Goal: Transaction & Acquisition: Obtain resource

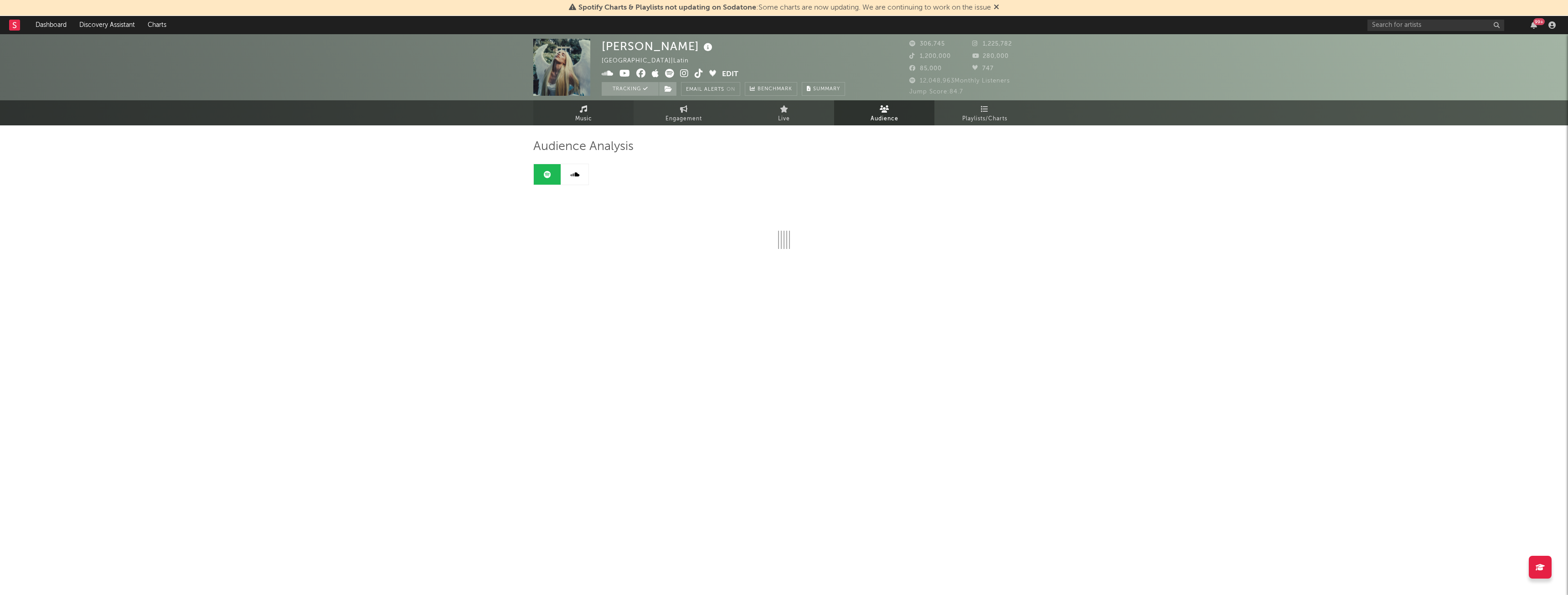
click at [587, 114] on span "Music" at bounding box center [584, 119] width 17 height 11
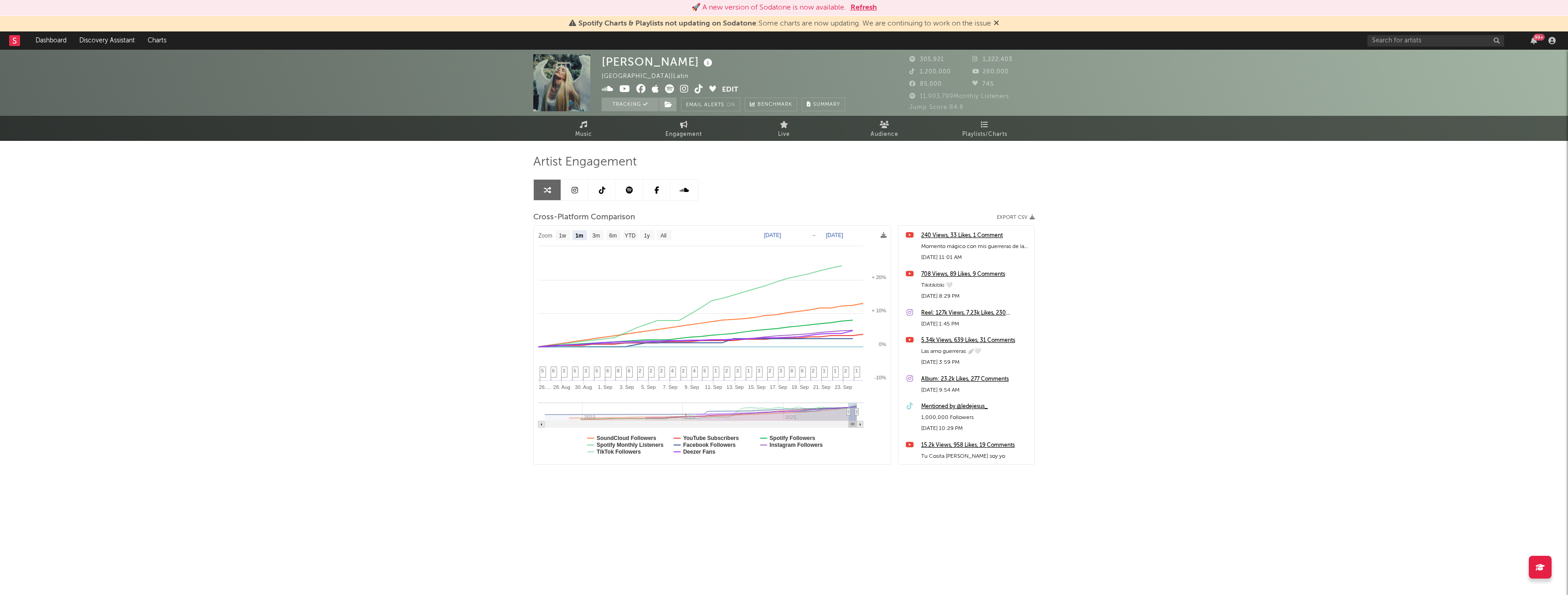
select select "1m"
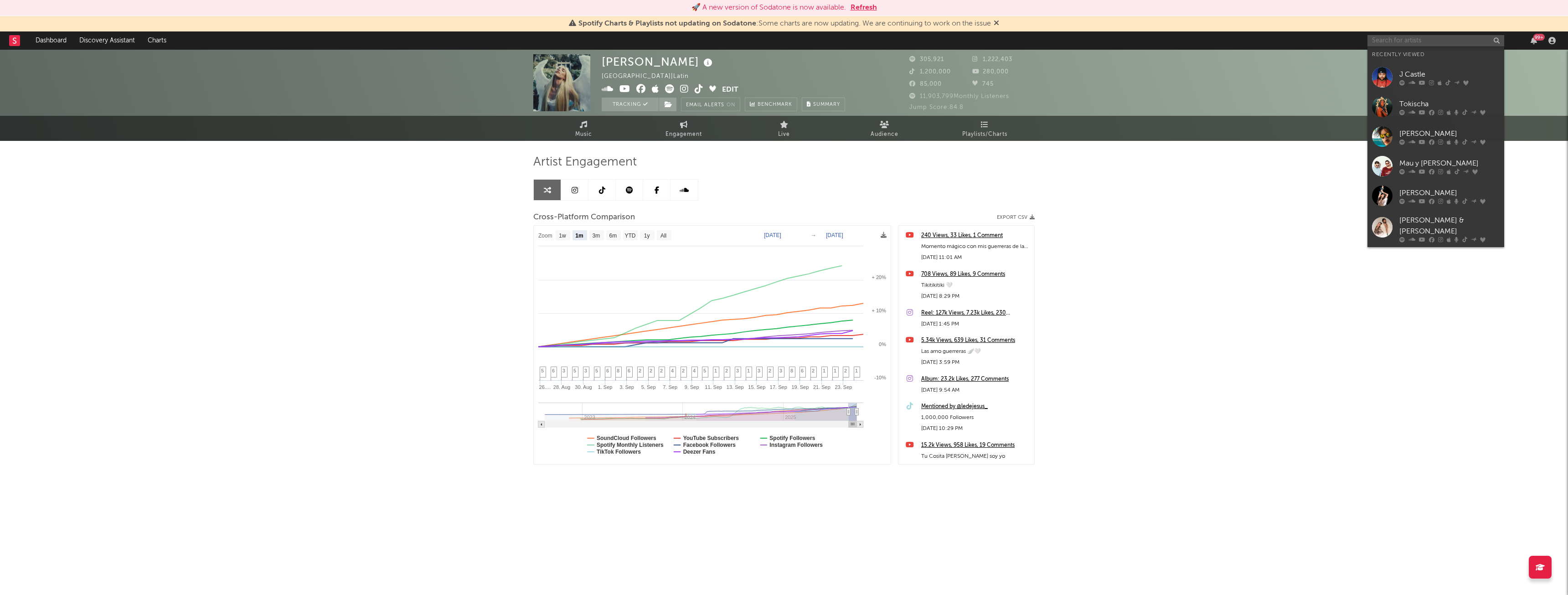
click at [1388, 43] on input "text" at bounding box center [1436, 41] width 137 height 12
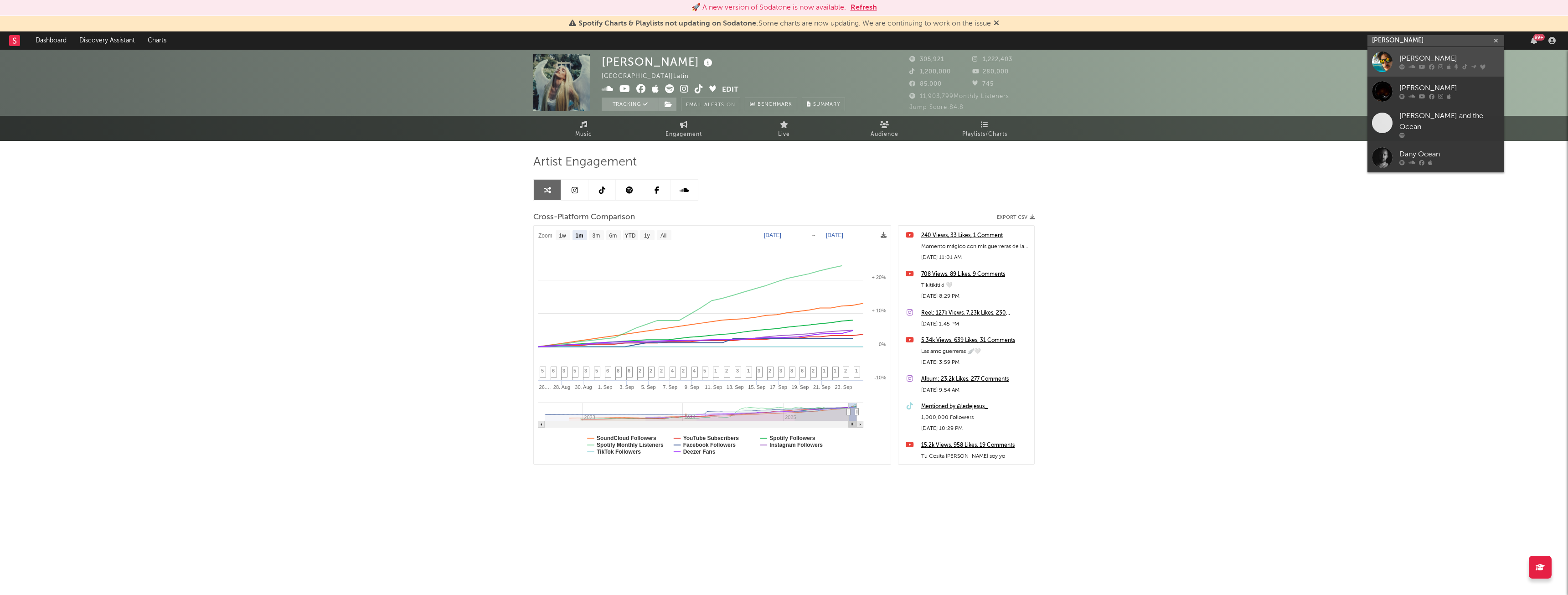
type input "DANNY OCEAN"
click at [1405, 55] on div "[PERSON_NAME]" at bounding box center [1449, 59] width 100 height 11
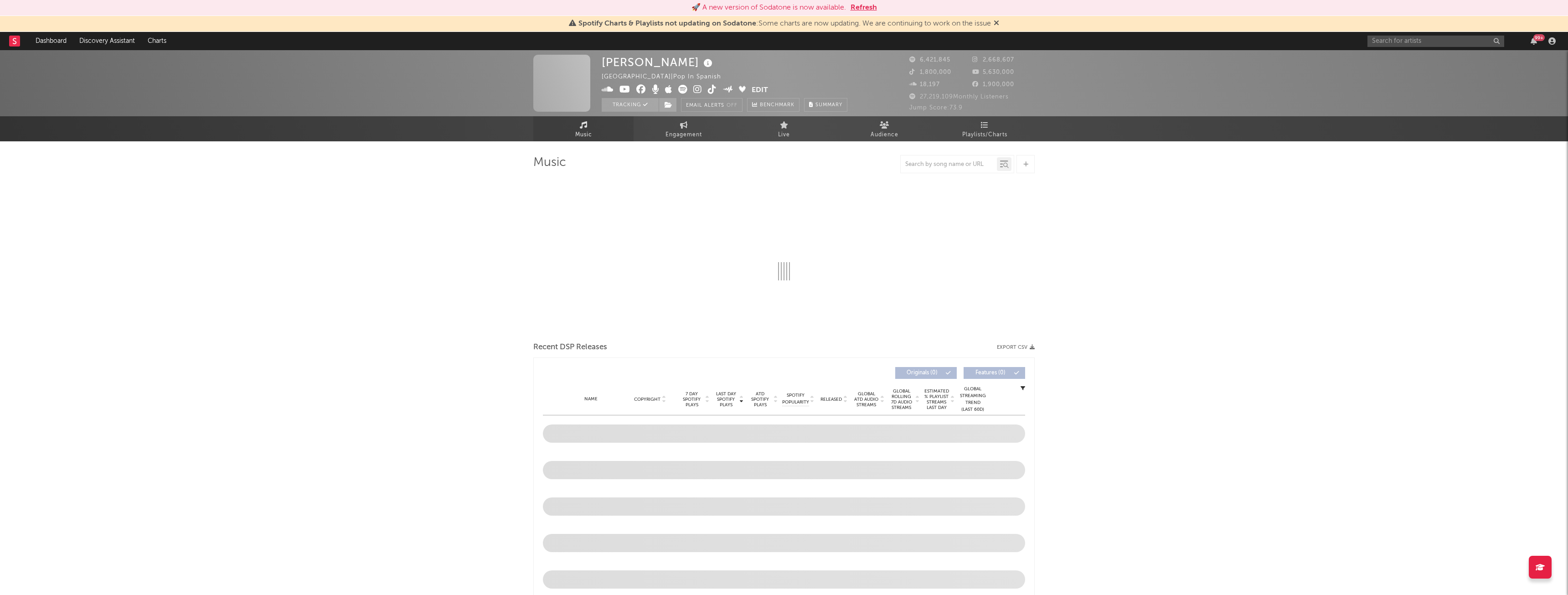
click at [575, 135] on span "Music" at bounding box center [584, 135] width 17 height 11
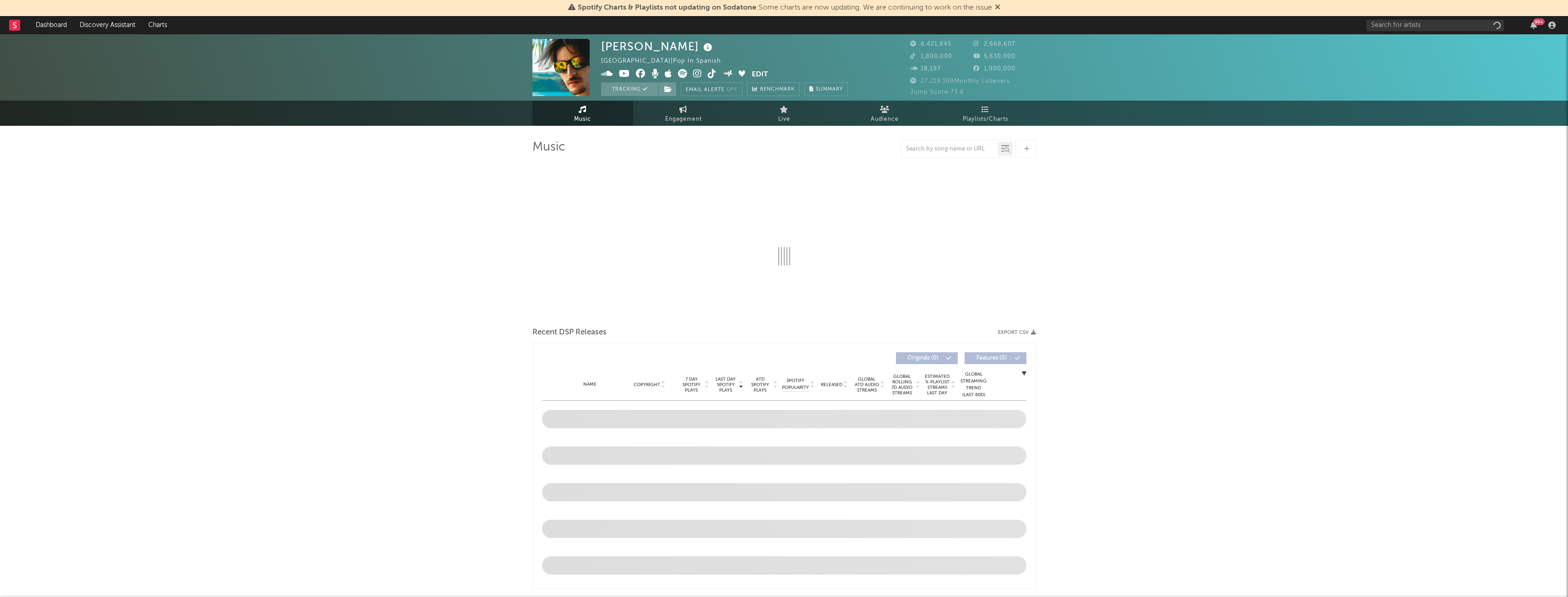
select select "6m"
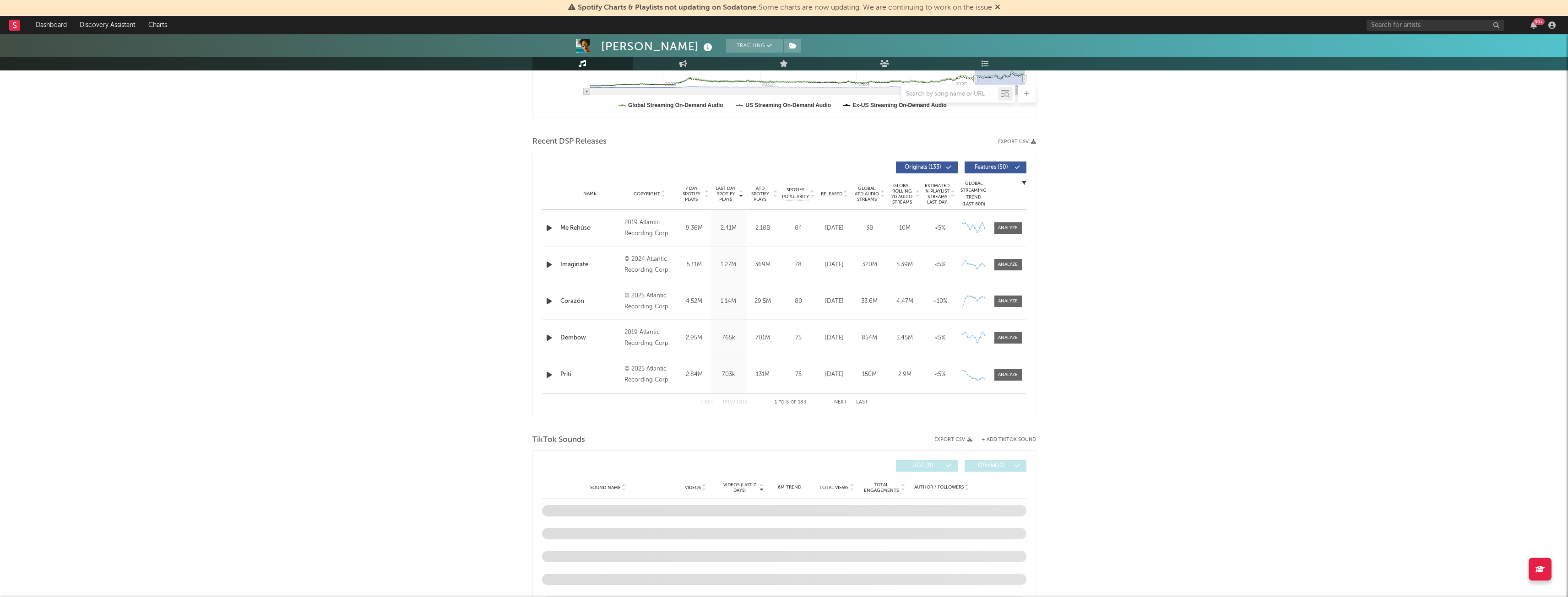
scroll to position [263, 0]
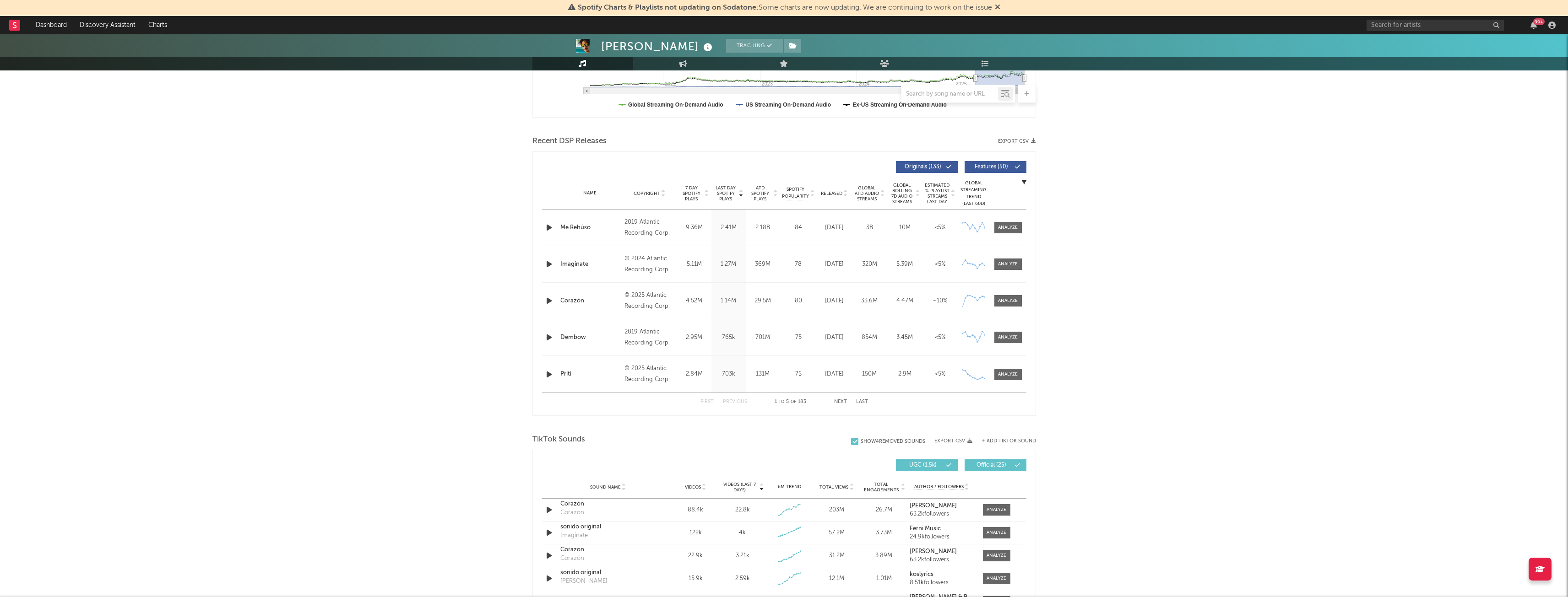
click at [567, 302] on div "Corazón" at bounding box center [591, 301] width 60 height 9
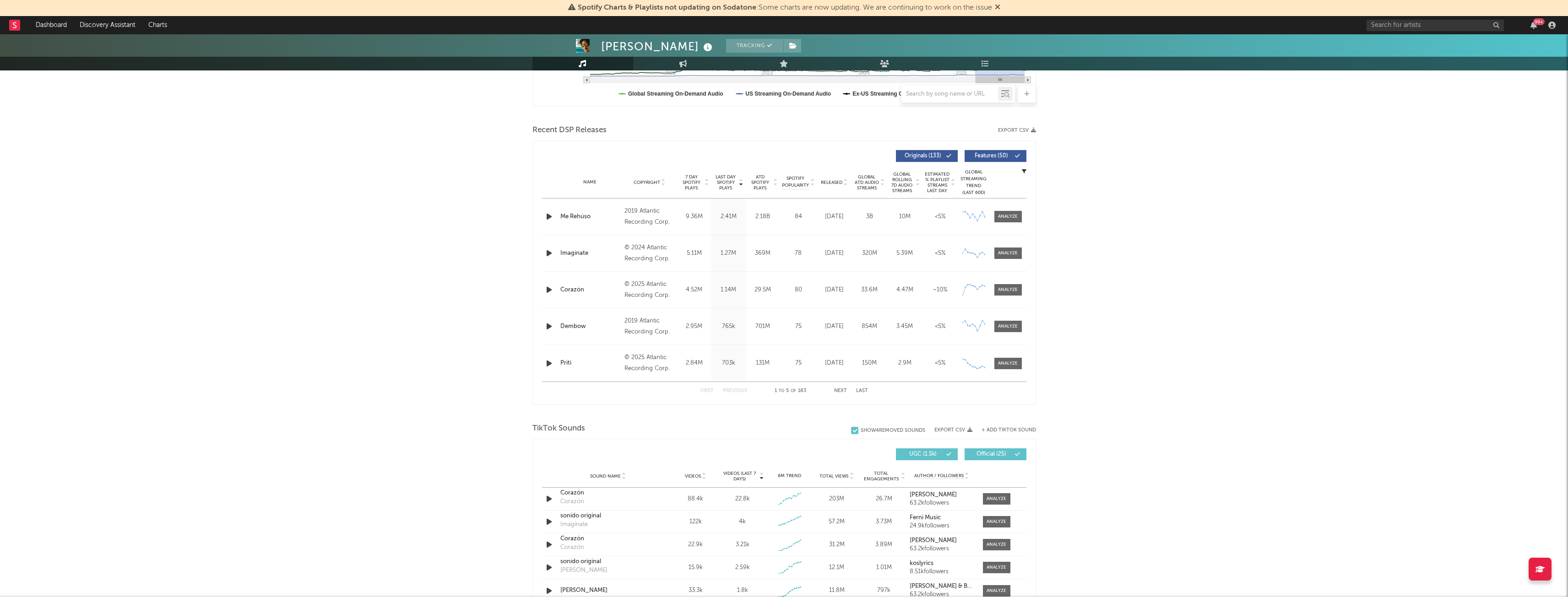
scroll to position [275, 0]
click at [573, 287] on div "Corazón" at bounding box center [591, 290] width 60 height 9
click at [1013, 291] on div at bounding box center [1007, 289] width 20 height 7
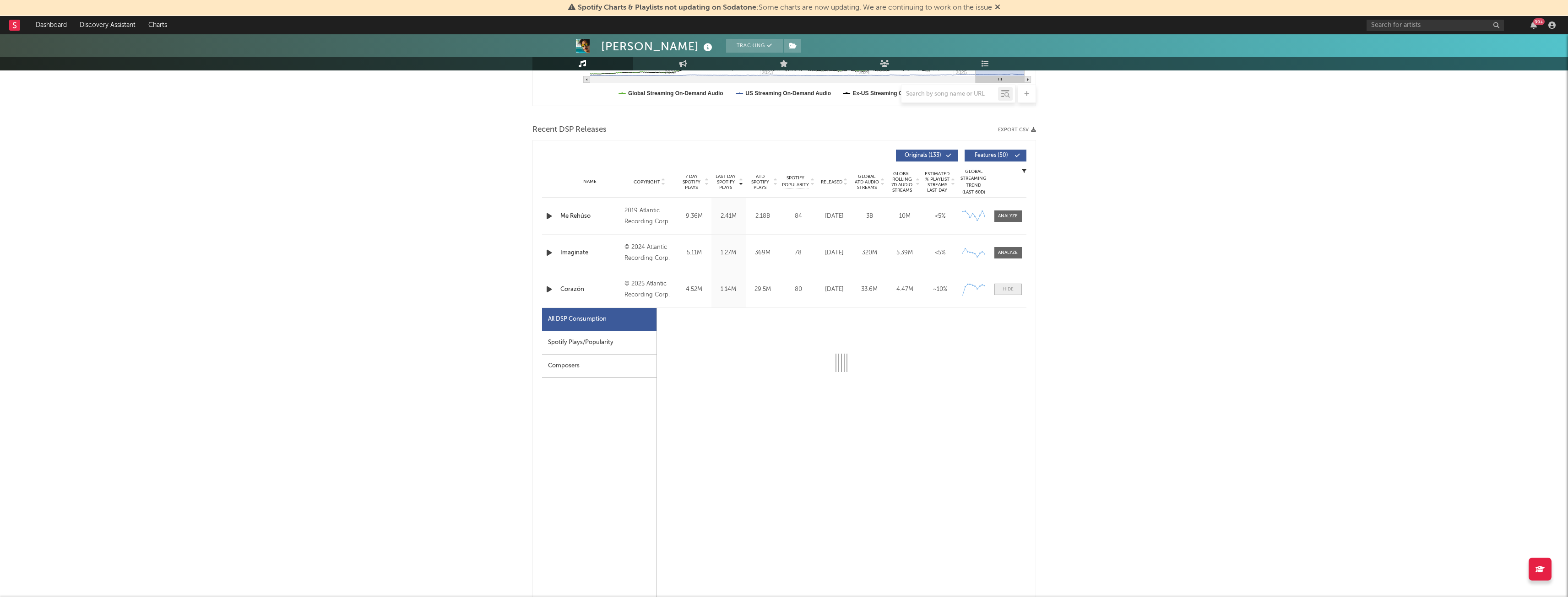
select select "1w"
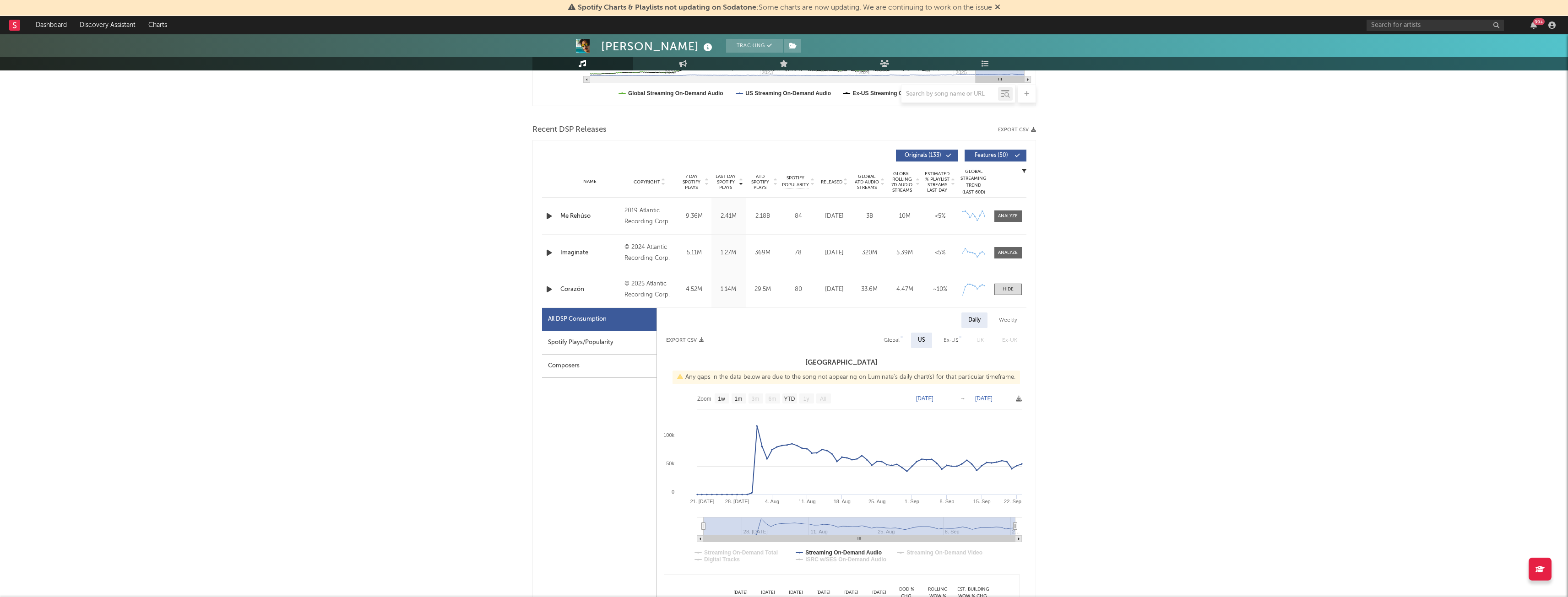
click at [584, 342] on div "Spotify Plays/Popularity" at bounding box center [599, 343] width 114 height 23
select select "1w"
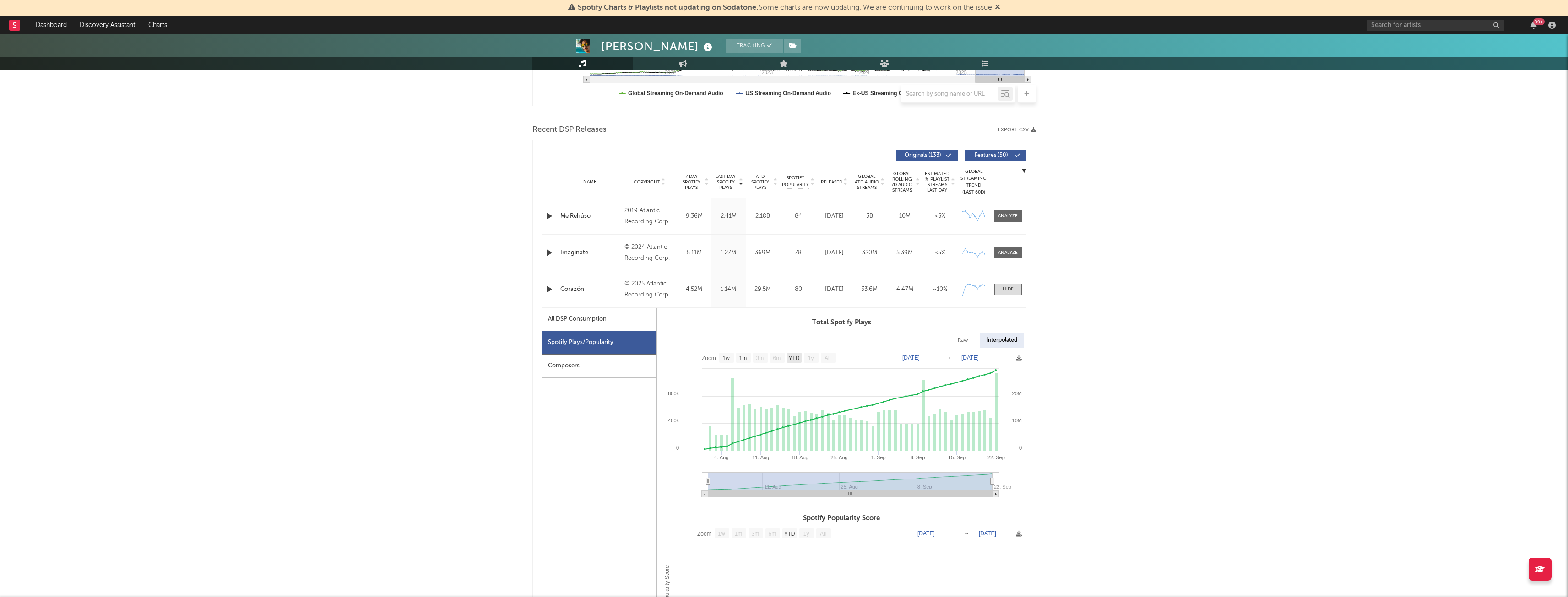
click at [796, 356] on text "YTD" at bounding box center [793, 358] width 11 height 6
select select "YTD"
click at [1017, 360] on icon at bounding box center [1019, 358] width 6 height 6
click at [976, 368] on span "Download as CSV" at bounding box center [974, 369] width 92 height 15
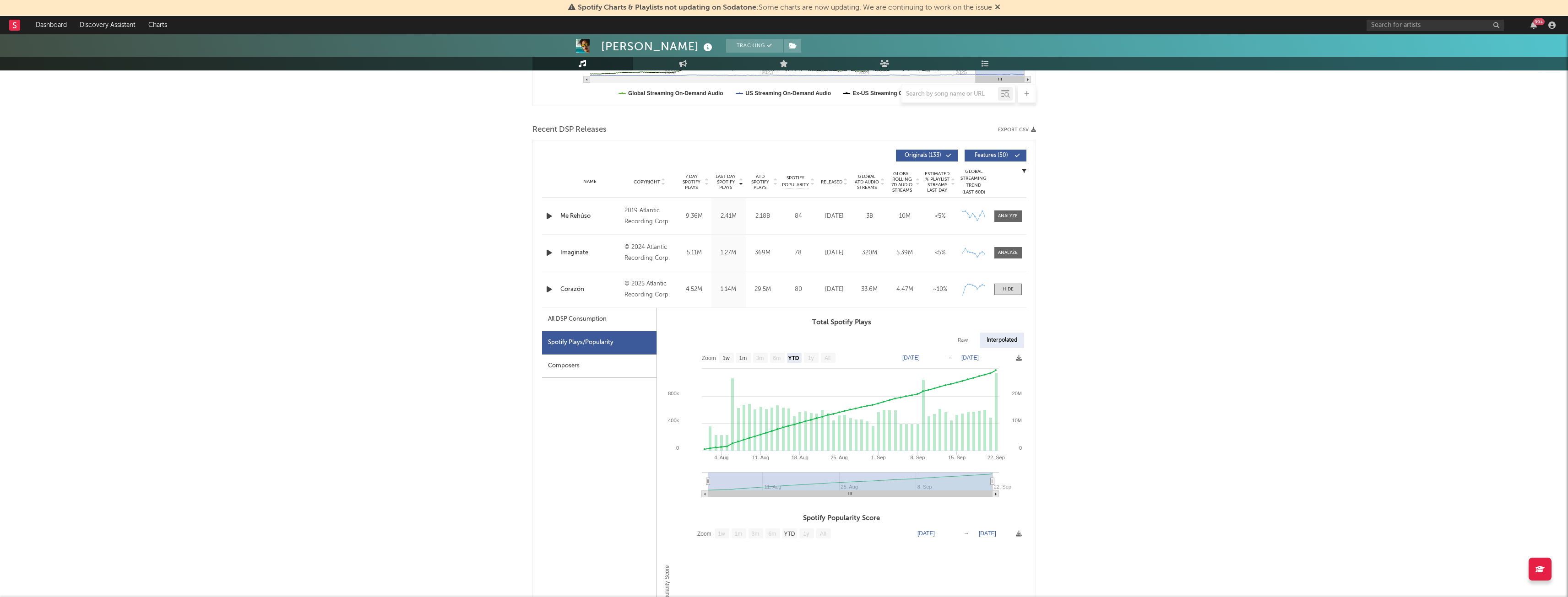
click at [994, 249] on span at bounding box center [1007, 252] width 28 height 12
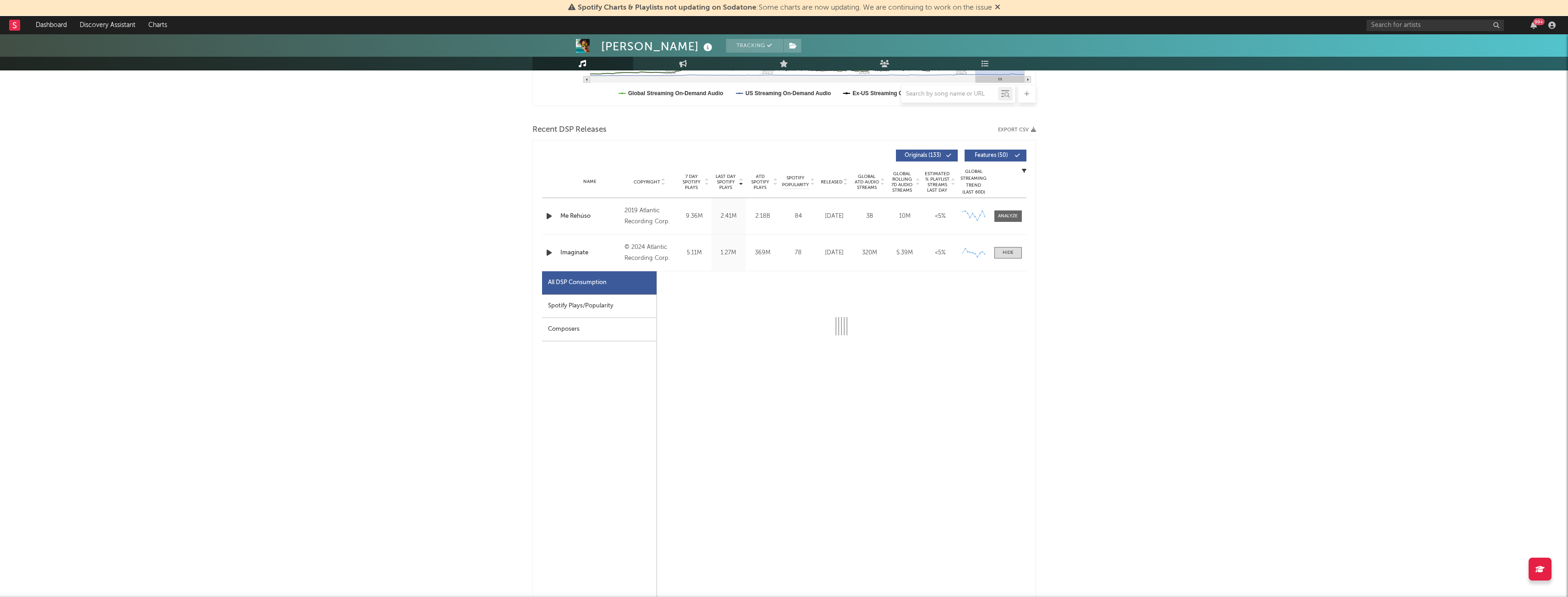
select select "6m"
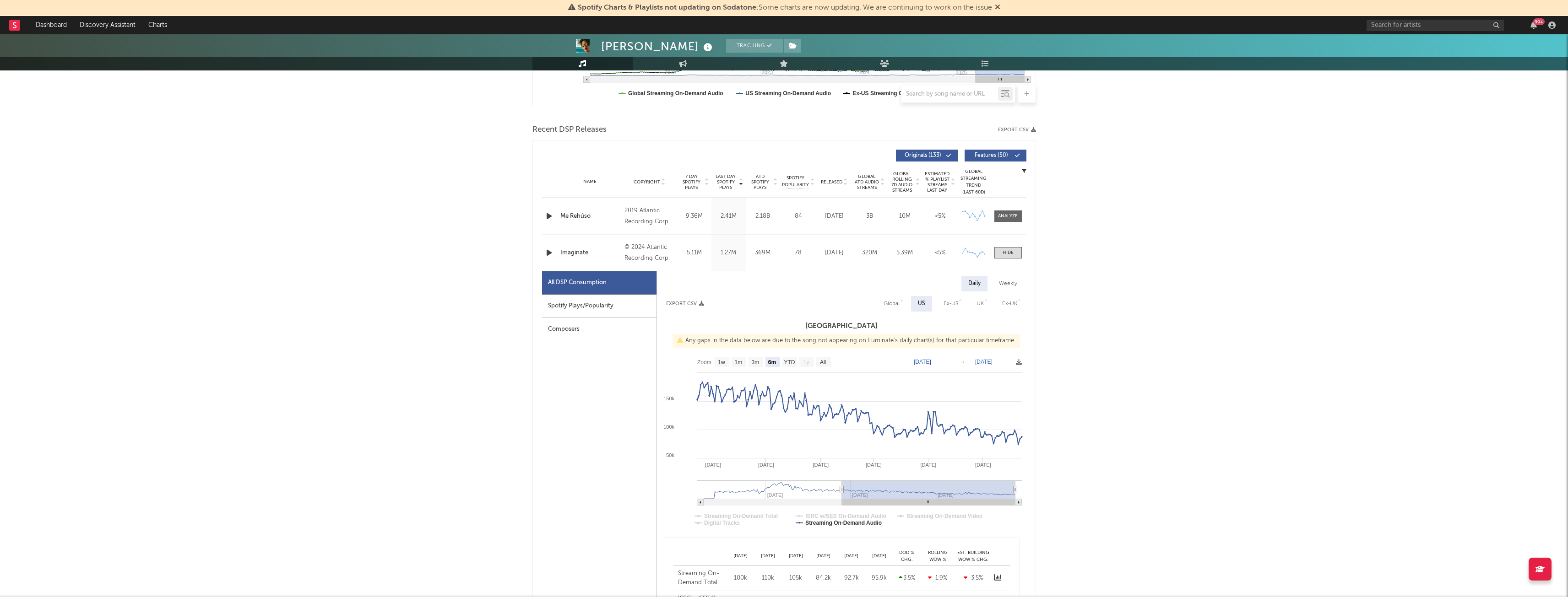
click at [568, 308] on div "Spotify Plays/Popularity" at bounding box center [599, 306] width 114 height 23
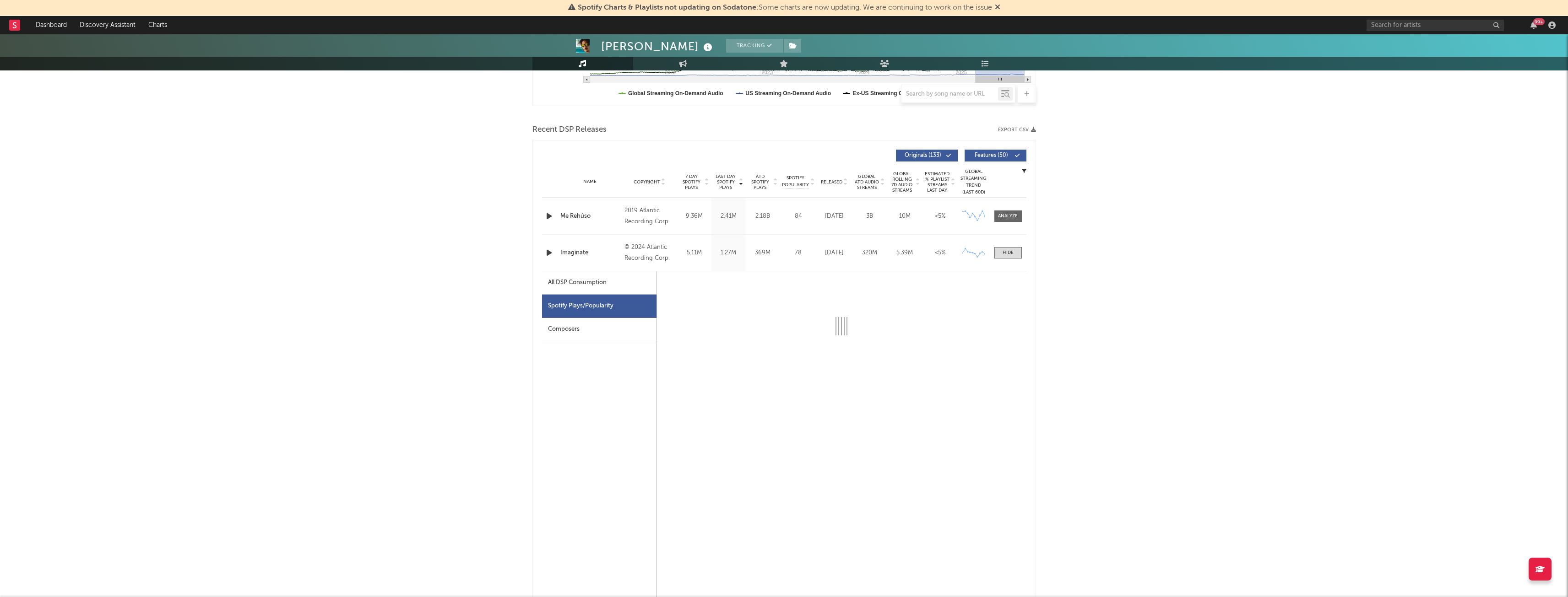
select select "6m"
select select "1w"
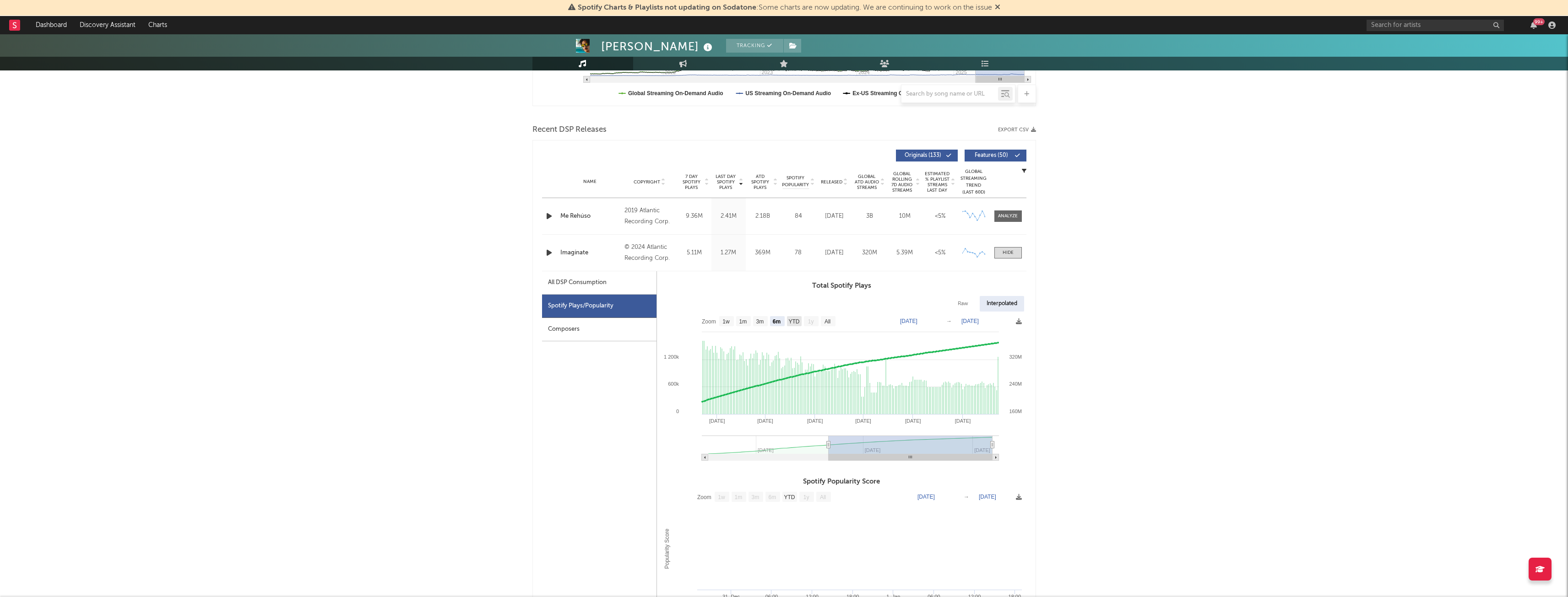
click at [795, 325] on text "YTD" at bounding box center [793, 321] width 11 height 6
select select "YTD"
type input "[DATE]"
click at [822, 321] on text "All" at bounding box center [820, 321] width 6 height 6
select select "All"
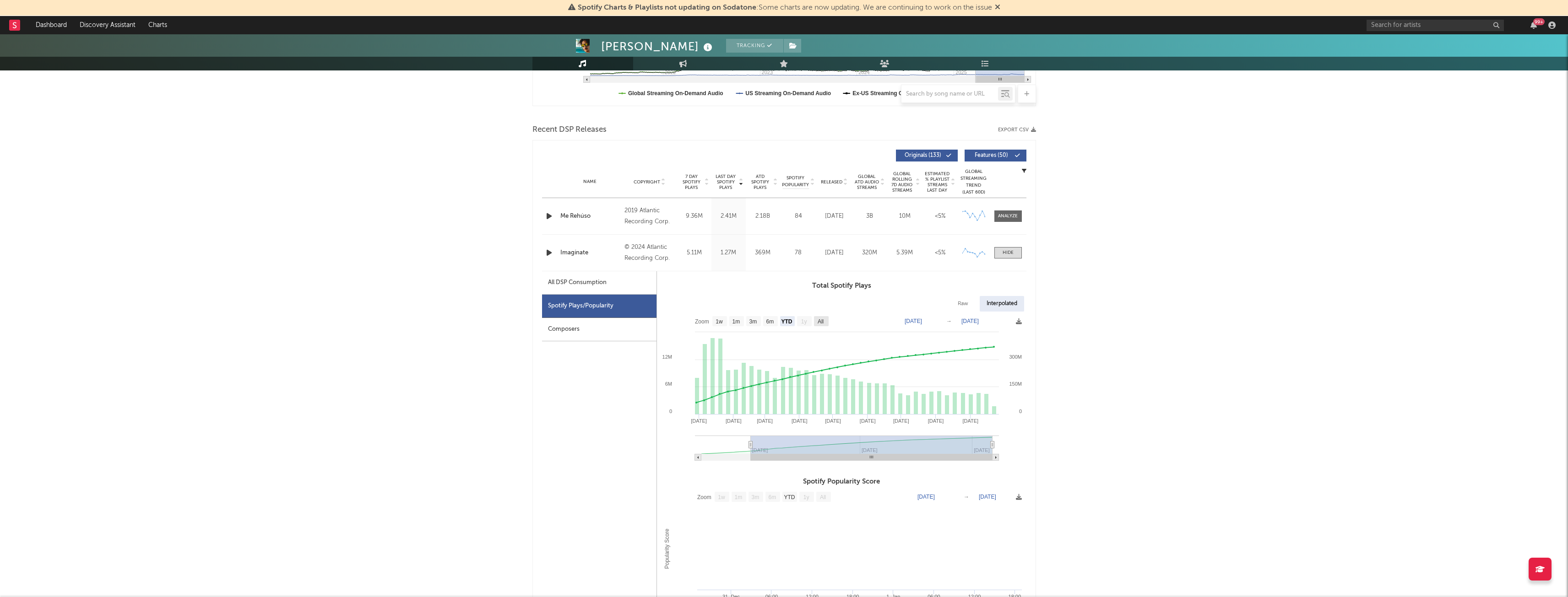
type input "[DATE]"
click at [1019, 322] on icon at bounding box center [1019, 321] width 6 height 6
click at [990, 330] on span "Download as CSV" at bounding box center [976, 332] width 92 height 15
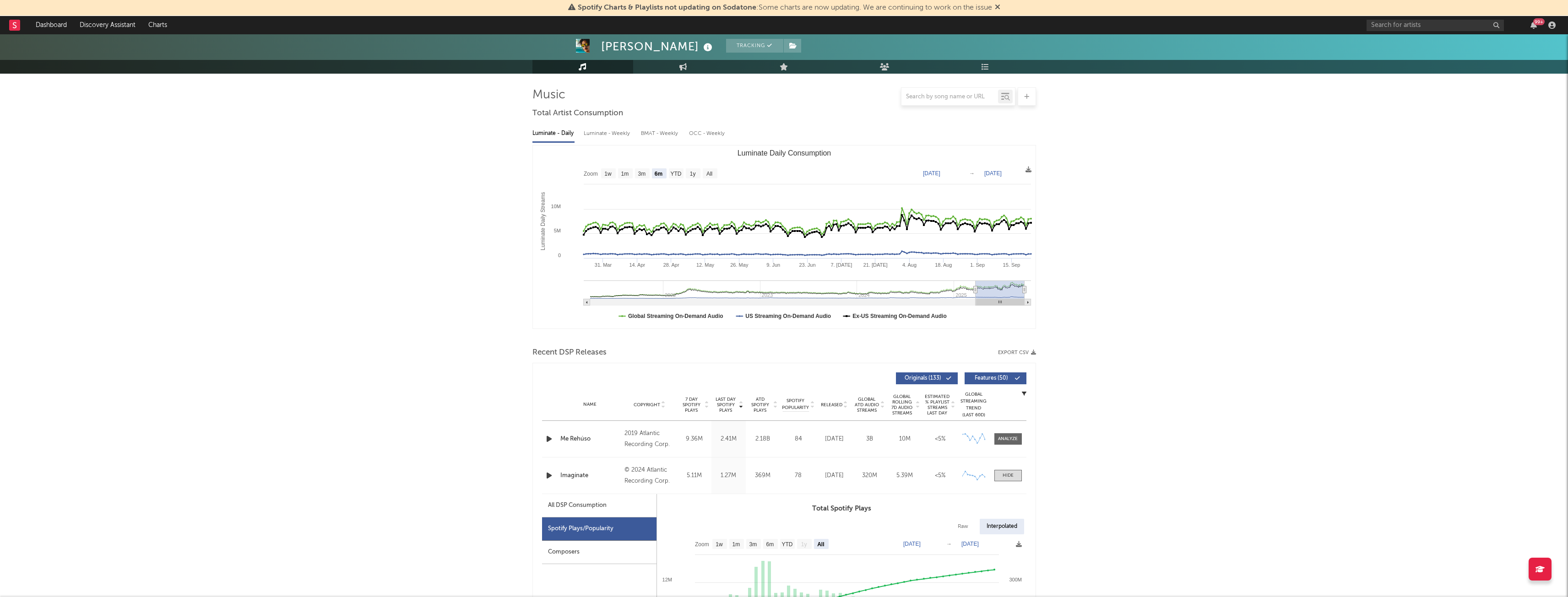
scroll to position [0, 0]
